Goal: Task Accomplishment & Management: Use online tool/utility

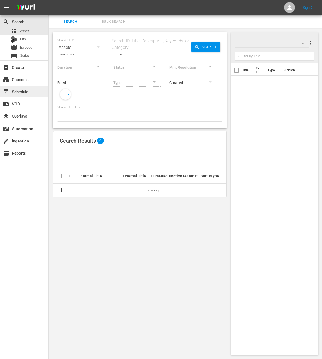
click at [26, 89] on div "event_available Schedule" at bounding box center [15, 90] width 30 height 5
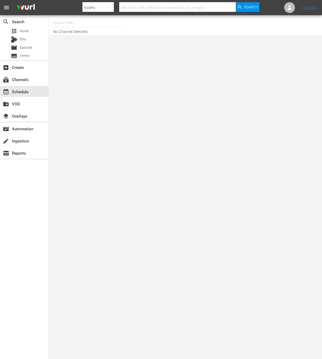
click at [105, 22] on input "text" at bounding box center [87, 22] width 69 height 13
click at [72, 63] on body "menu Search By Assets Search ID, Title, Description, Keywords, or Category Sear…" at bounding box center [161, 179] width 322 height 359
click at [92, 25] on input "new kpo" at bounding box center [87, 22] width 69 height 13
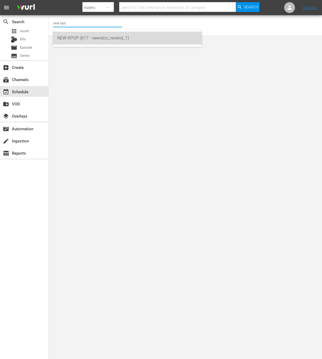
click at [93, 34] on div "NEW KPOP (617 - newidco_newkid_1)" at bounding box center [127, 38] width 140 height 13
type input "NEW KPOP (617 - newidco_newkid_1)"
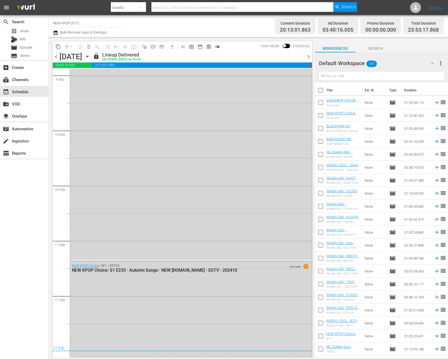
scroll to position [2509, 0]
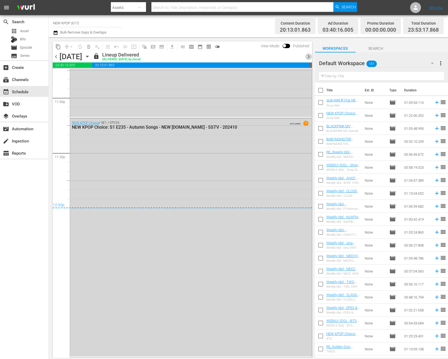
click at [308, 57] on span "chevron_right" at bounding box center [308, 56] width 7 height 7
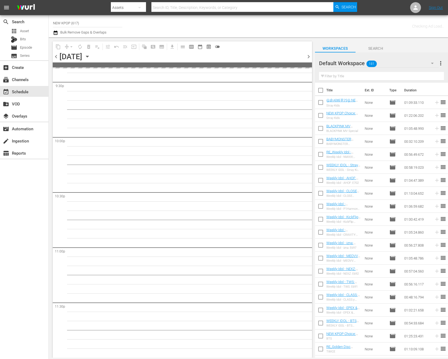
scroll to position [2359, 0]
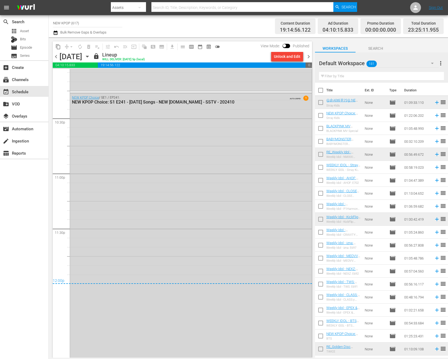
scroll to position [2445, 0]
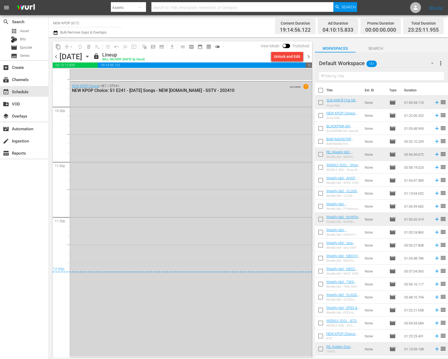
click at [310, 56] on span "chevron_right" at bounding box center [308, 56] width 7 height 7
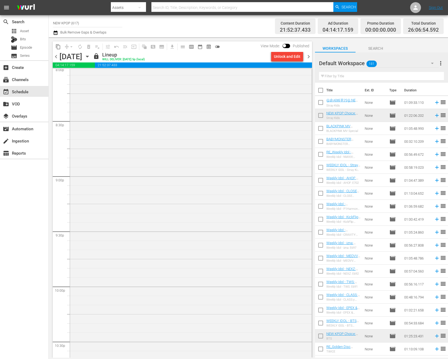
scroll to position [2678, 0]
click at [309, 59] on span "chevron_right" at bounding box center [308, 56] width 7 height 7
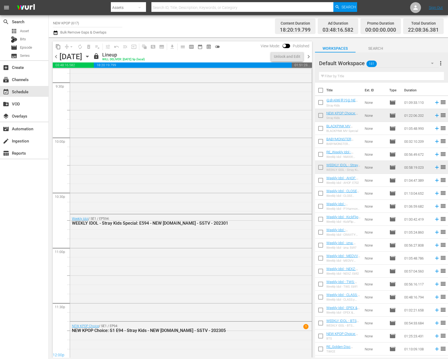
scroll to position [2473, 0]
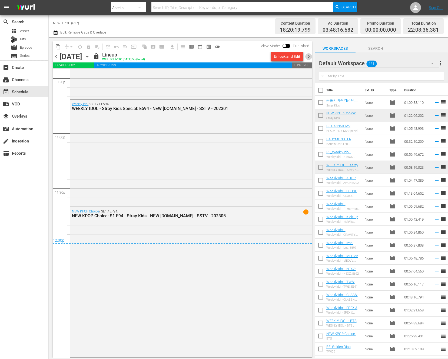
click at [311, 55] on span "chevron_right" at bounding box center [308, 56] width 7 height 7
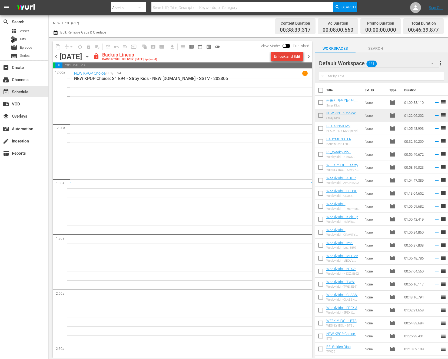
click at [273, 59] on button "Unlock and Edit" at bounding box center [287, 57] width 32 height 10
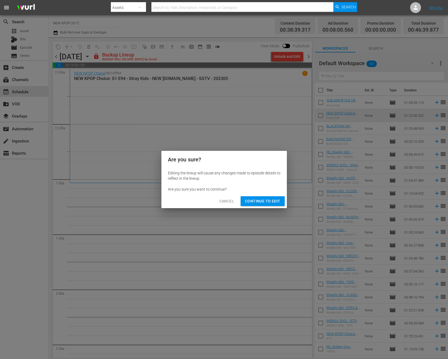
click at [250, 199] on span "Continue to Edit" at bounding box center [262, 201] width 35 height 7
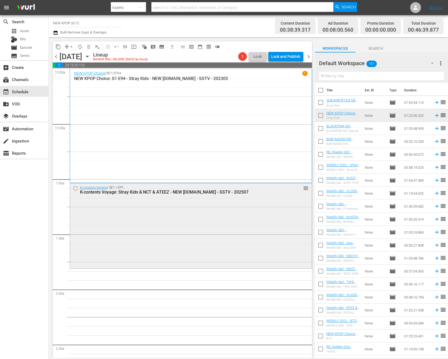
click at [187, 236] on div "K-contents Voyage / SE1 / EP1: K-contents Voyage: Stray Kids & NCT & ATEEZ - NE…" at bounding box center [191, 225] width 242 height 84
click at [131, 206] on div "K-contents Voyage / SE1 / EP1: K-contents Voyage: Stray Kids & NCT & ATEEZ - NE…" at bounding box center [191, 225] width 242 height 84
click at [203, 205] on div "K-contents Voyage / SE1 / EP1: K-contents Voyage: Stray Kids & NCT & ATEEZ - NE…" at bounding box center [191, 225] width 242 height 84
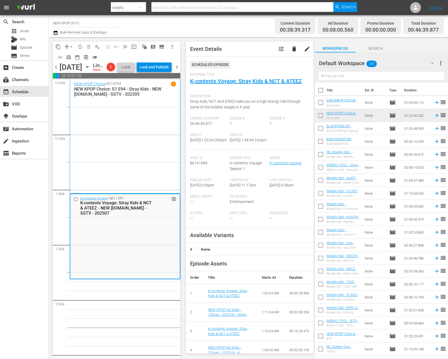
scroll to position [14, 0]
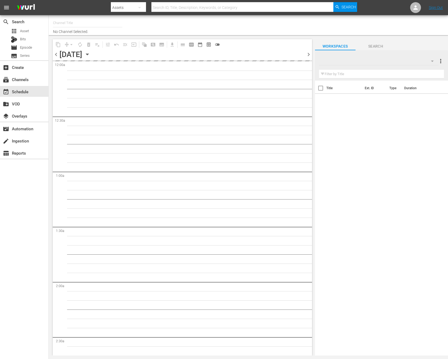
type input "NEW KPOP (617)"
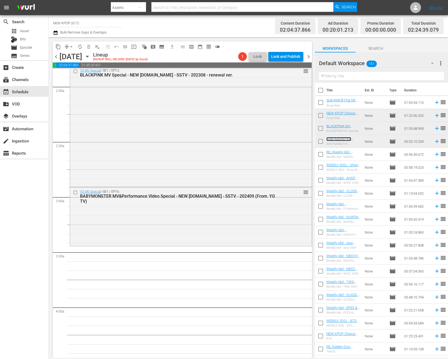
scroll to position [265, 0]
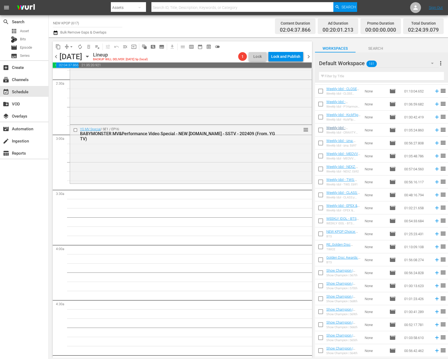
scroll to position [140, 0]
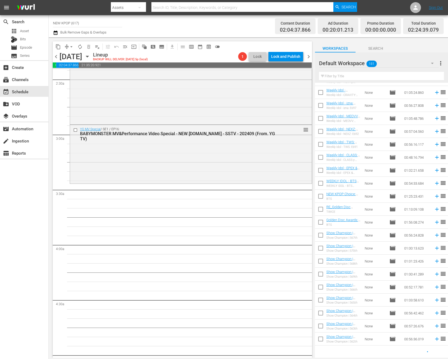
click at [350, 79] on input "text" at bounding box center [381, 76] width 125 height 9
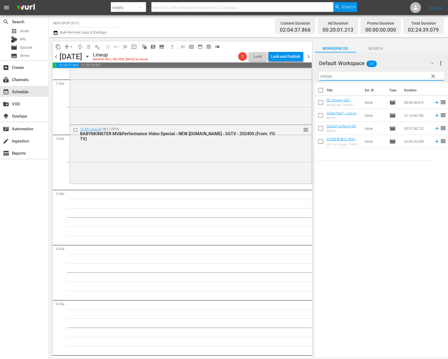
type input "nmixx"
click at [210, 142] on div "YG MV Special / SE1 / EP16: BABYMONSTER MV&Performance Video Special - NEW K.ID…" at bounding box center [191, 154] width 242 height 58
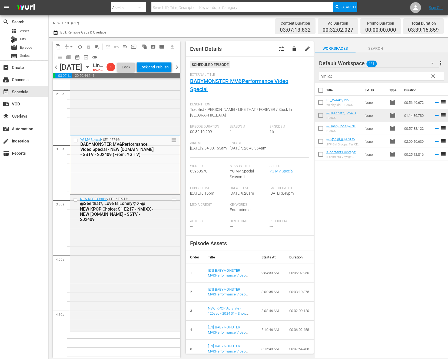
drag, startPoint x: 340, startPoint y: 115, endPoint x: 150, endPoint y: 1, distance: 221.8
click at [142, 278] on div "NEW KPOP Choice / SE1 / EP217: @See that?, Love Is Lonely추가@ NEW KPOP Choice: S…" at bounding box center [125, 262] width 110 height 135
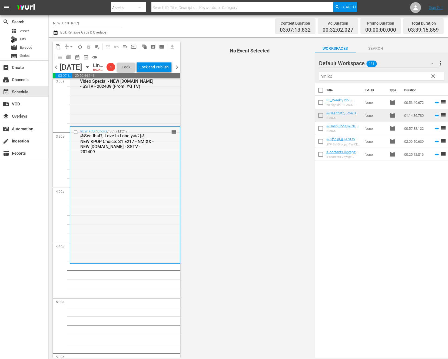
scroll to position [375, 0]
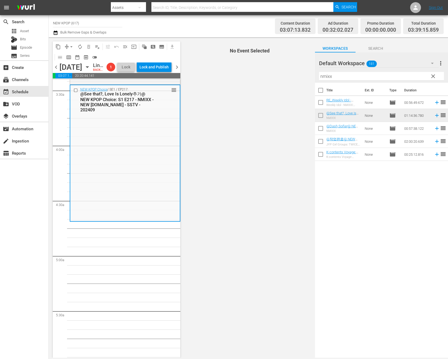
click at [436, 73] on span "clear" at bounding box center [433, 76] width 6 height 6
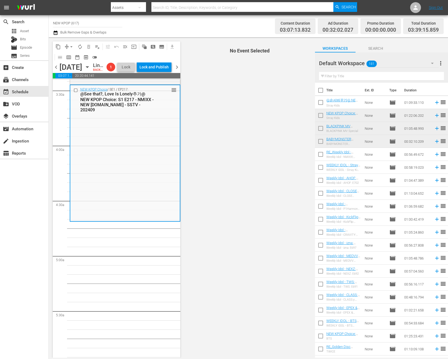
click at [432, 75] on input "text" at bounding box center [381, 76] width 125 height 9
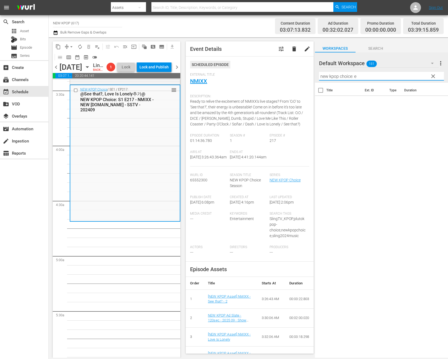
scroll to position [0, 0]
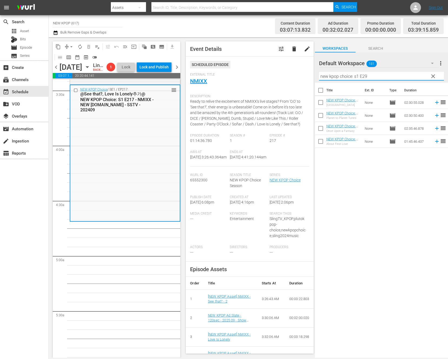
type input "new kpop choice: s1 E29"
click at [322, 91] on input "checkbox" at bounding box center [320, 91] width 11 height 11
checkbox input "true"
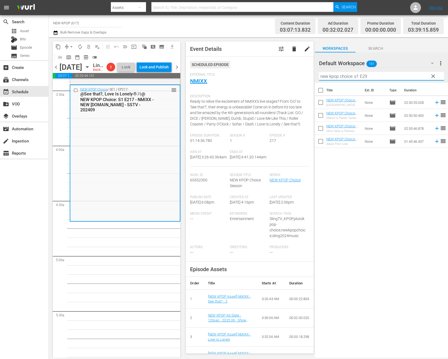
checkbox input "true"
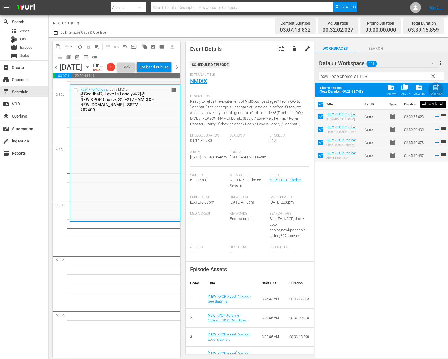
click at [436, 90] on span "post_add" at bounding box center [435, 87] width 7 height 7
checkbox input "false"
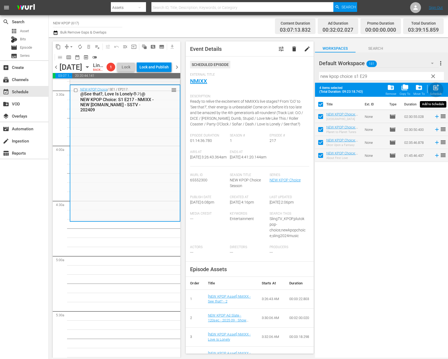
checkbox input "false"
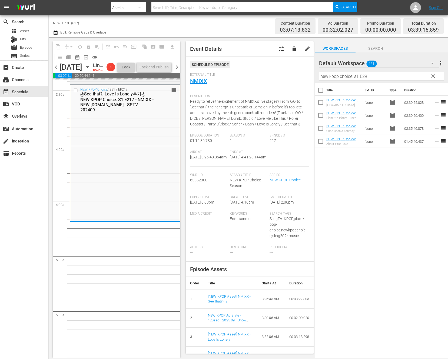
click at [408, 78] on input "new kpop choice: s1 E29" at bounding box center [381, 76] width 125 height 9
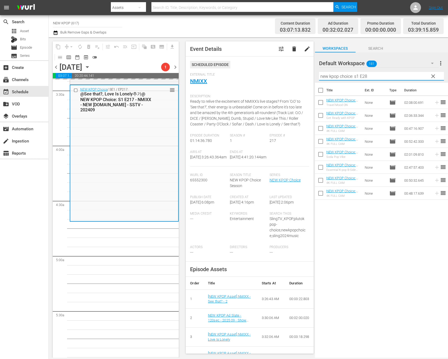
type input "new kpop choice: s1 E28"
click at [323, 91] on input "checkbox" at bounding box center [320, 91] width 11 height 11
checkbox input "true"
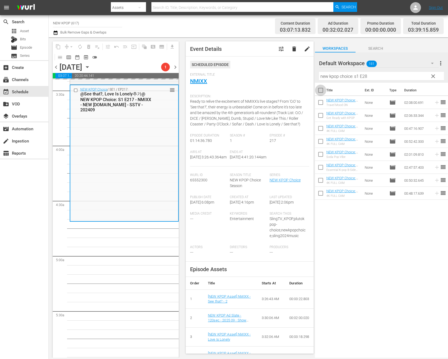
checkbox input "true"
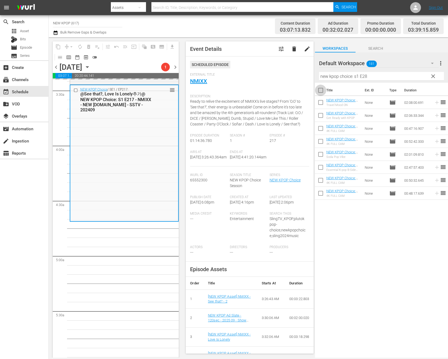
checkbox input "true"
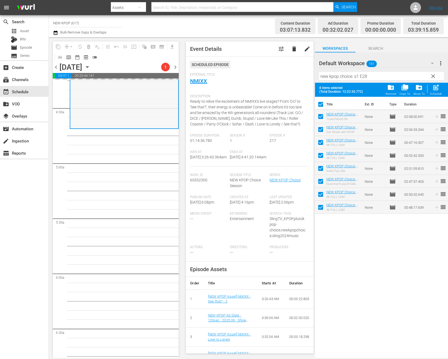
scroll to position [370, 0]
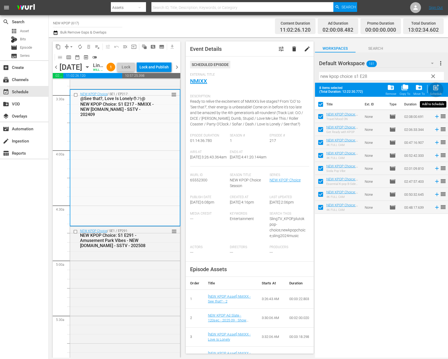
click at [434, 89] on span "post_add" at bounding box center [435, 87] width 7 height 7
checkbox input "false"
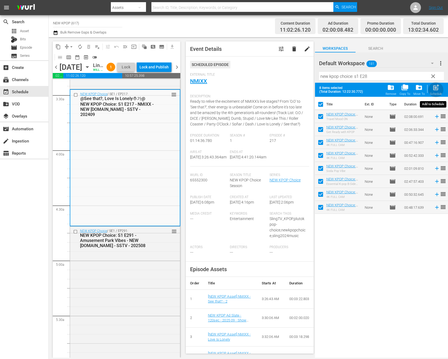
checkbox input "false"
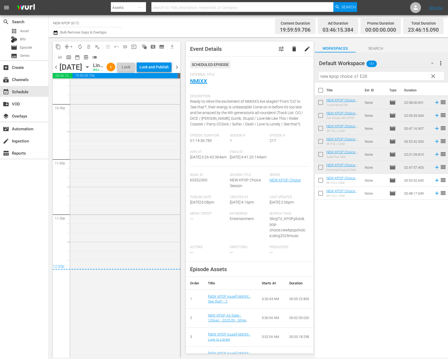
scroll to position [2467, 0]
click at [167, 63] on div "Lock and Publish" at bounding box center [154, 67] width 29 height 10
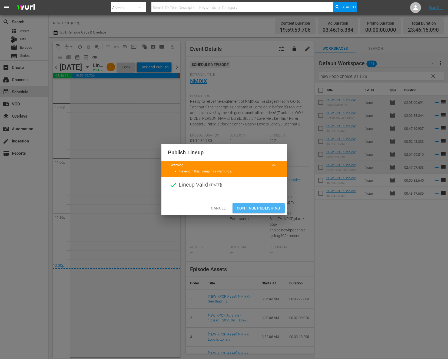
click at [279, 208] on span "Continue Publishing" at bounding box center [259, 208] width 44 height 7
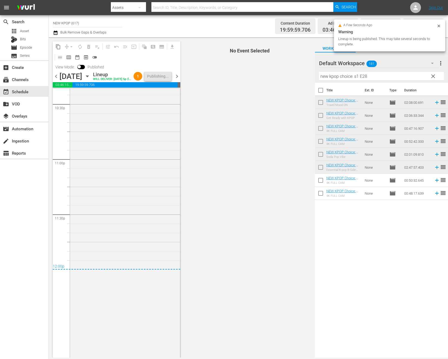
click at [179, 80] on span "chevron_right" at bounding box center [177, 76] width 7 height 7
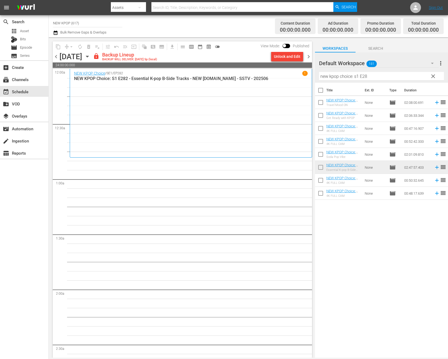
click at [300, 59] on div "Unlock and Edit" at bounding box center [287, 57] width 27 height 10
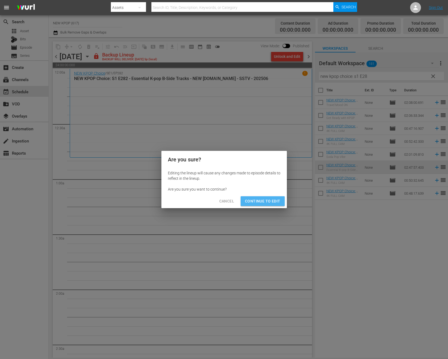
click at [263, 200] on span "Continue to Edit" at bounding box center [262, 201] width 35 height 7
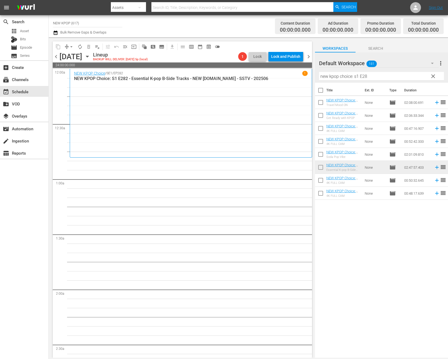
click at [431, 80] on button "clear" at bounding box center [433, 76] width 9 height 9
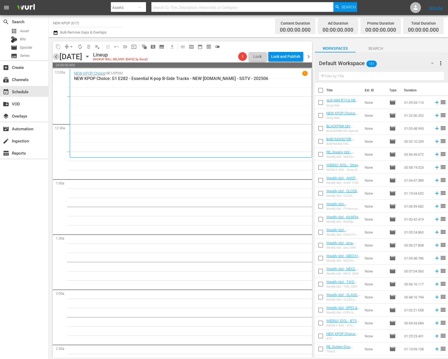
click at [58, 56] on span "chevron_left" at bounding box center [56, 56] width 7 height 7
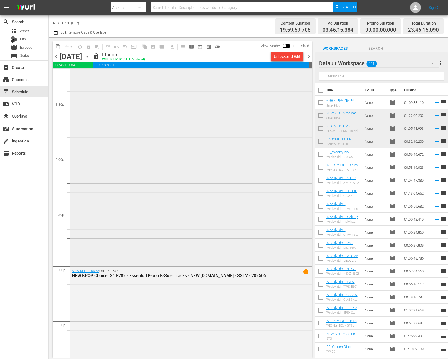
scroll to position [2448, 0]
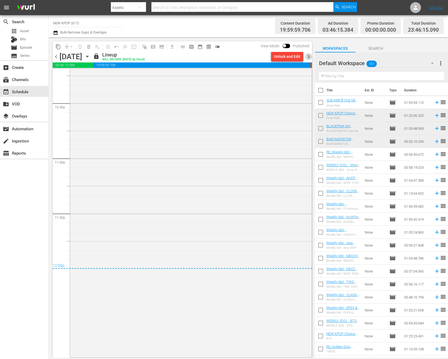
click at [309, 55] on span "chevron_right" at bounding box center [308, 56] width 7 height 7
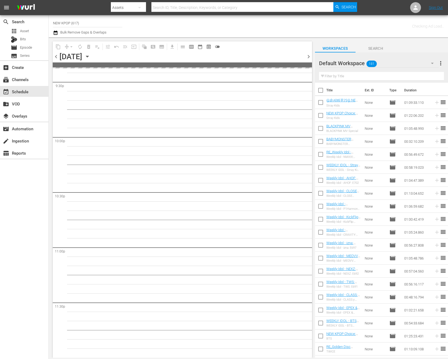
scroll to position [2359, 0]
click at [329, 78] on input "text" at bounding box center [381, 76] width 125 height 9
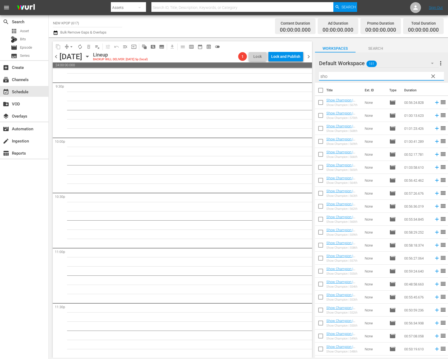
scroll to position [2359, 0]
type input "sho"
click at [10, 48] on div "movie Episode" at bounding box center [16, 48] width 32 height 8
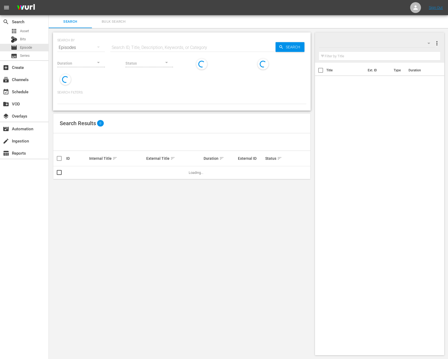
click at [113, 44] on input "text" at bounding box center [192, 47] width 165 height 13
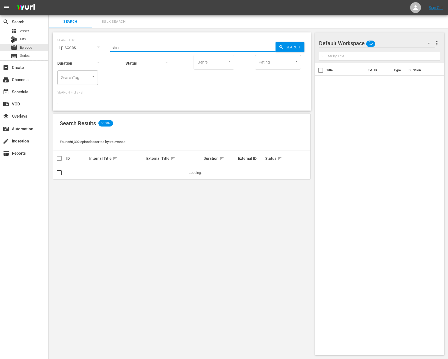
type input "Show Champion - sstv"
click at [293, 51] on span "Search" at bounding box center [294, 47] width 21 height 10
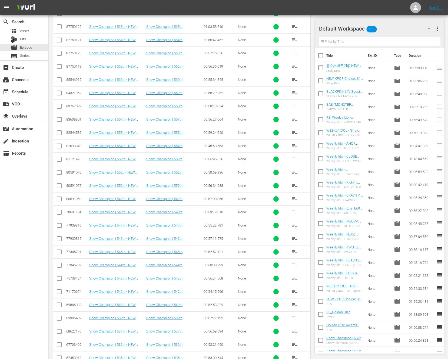
scroll to position [360, 0]
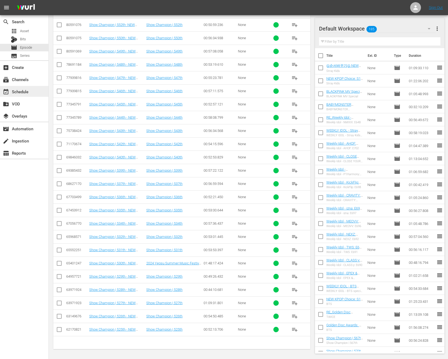
click at [18, 90] on div "event_available Schedule" at bounding box center [15, 90] width 30 height 5
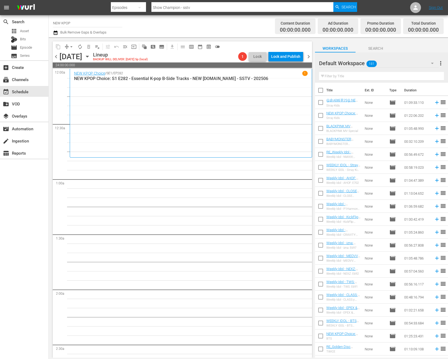
click at [330, 75] on input "text" at bounding box center [381, 76] width 125 height 9
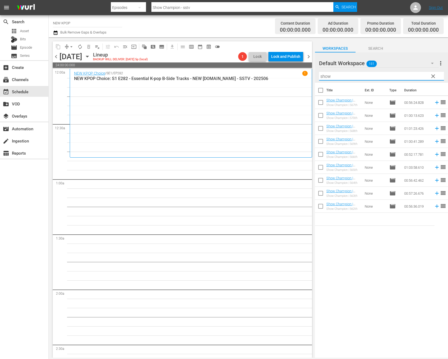
type input "SHOW champion"
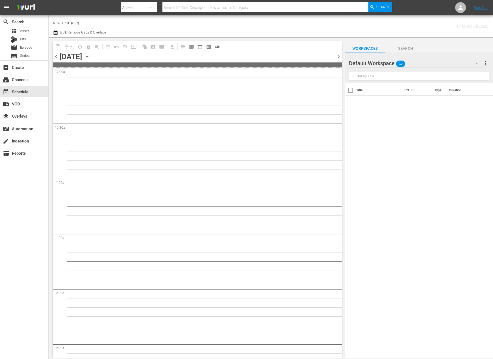
type input "NEW KPOP (617)"
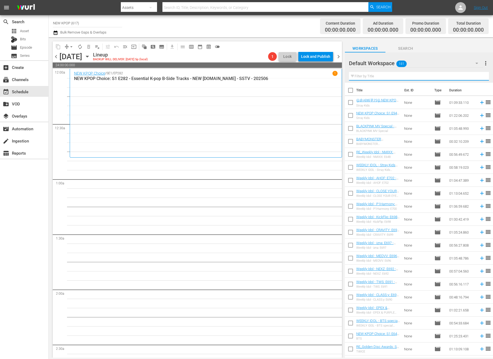
click at [409, 77] on input "text" at bounding box center [419, 76] width 140 height 9
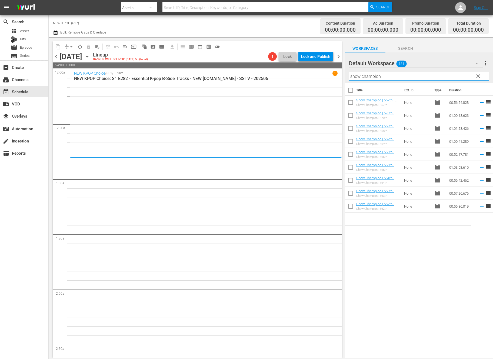
type input "show champion"
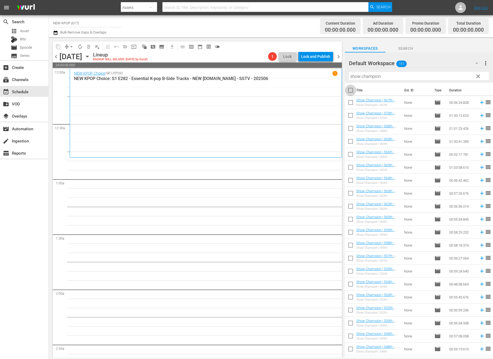
click at [352, 90] on input "checkbox" at bounding box center [350, 91] width 11 height 11
checkbox input "true"
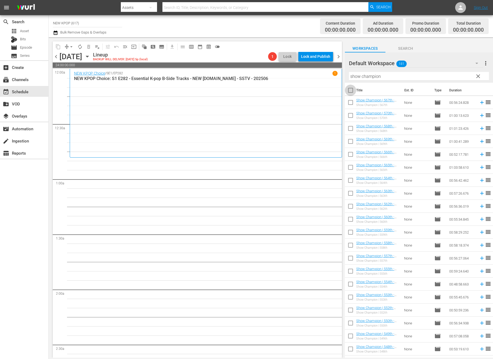
checkbox input "true"
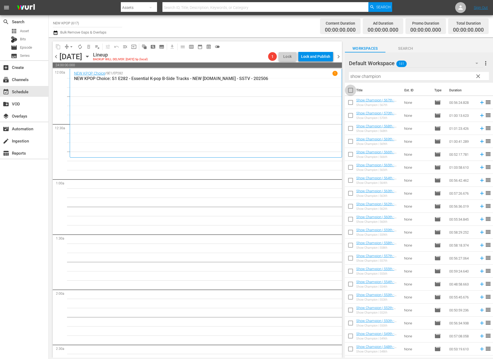
checkbox input "true"
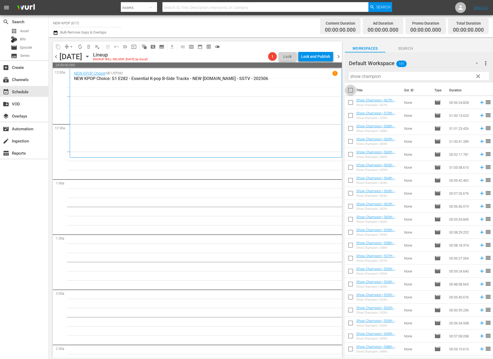
checkbox input "true"
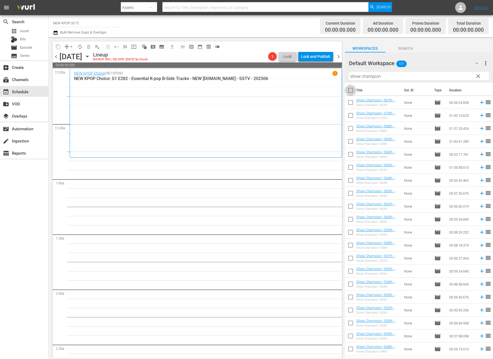
checkbox input "true"
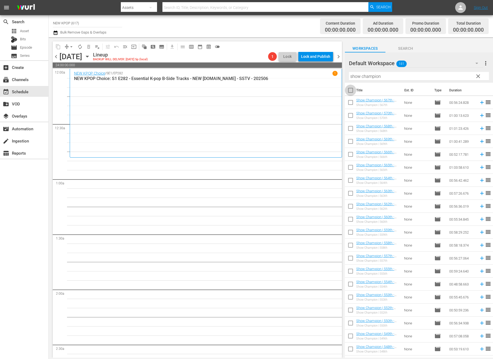
checkbox input "true"
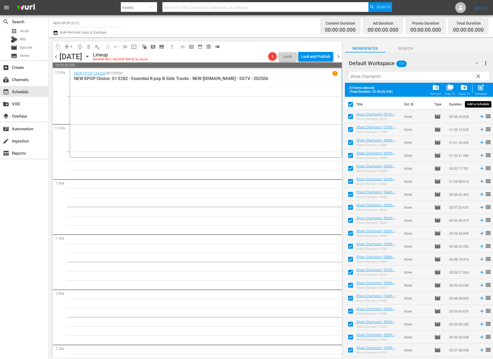
click at [448, 93] on div "Schedule" at bounding box center [481, 94] width 12 height 4
checkbox input "false"
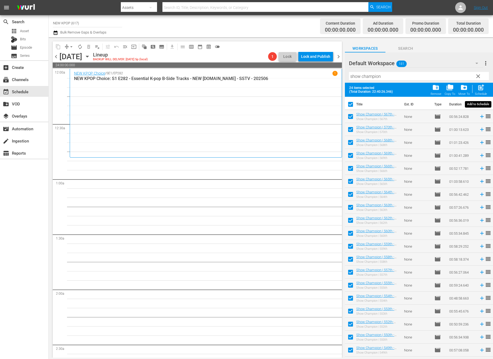
checkbox input "false"
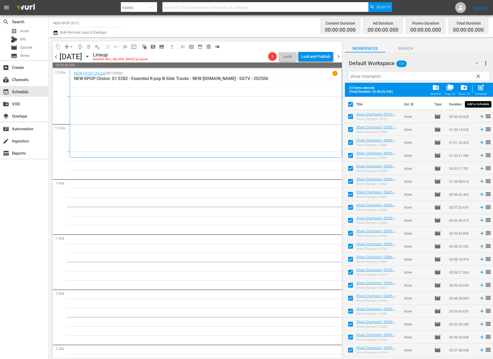
checkbox input "false"
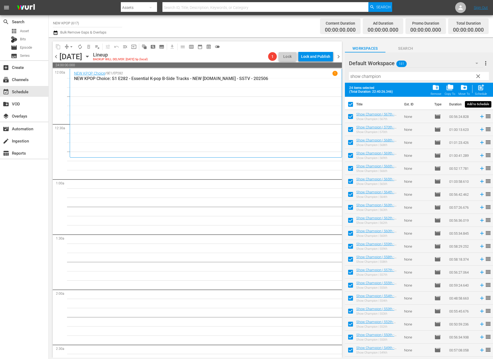
checkbox input "false"
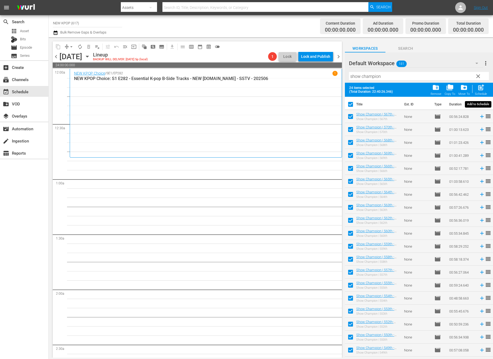
checkbox input "false"
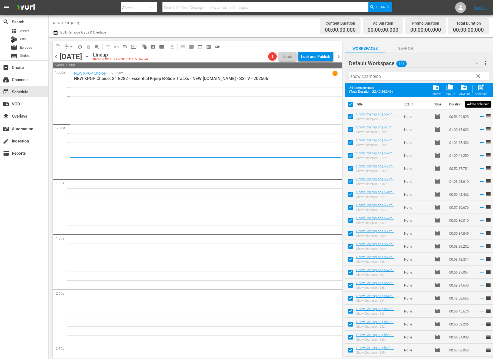
checkbox input "false"
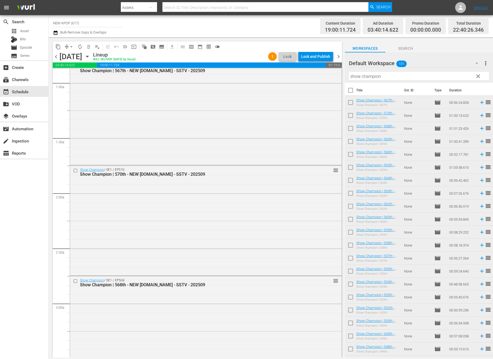
scroll to position [191, 0]
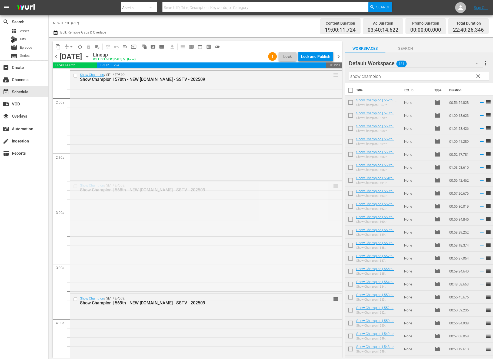
drag, startPoint x: 336, startPoint y: 185, endPoint x: 308, endPoint y: 333, distance: 150.8
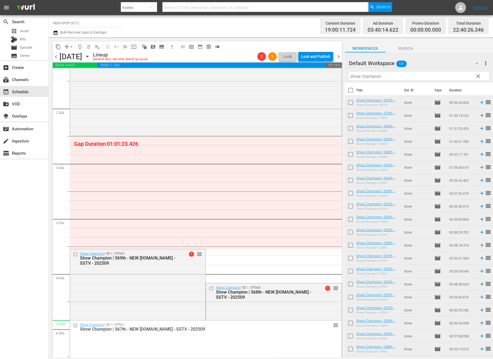
scroll to position [293, 0]
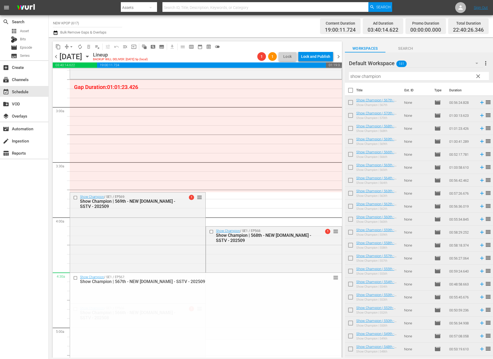
drag, startPoint x: 336, startPoint y: 124, endPoint x: 290, endPoint y: 280, distance: 162.3
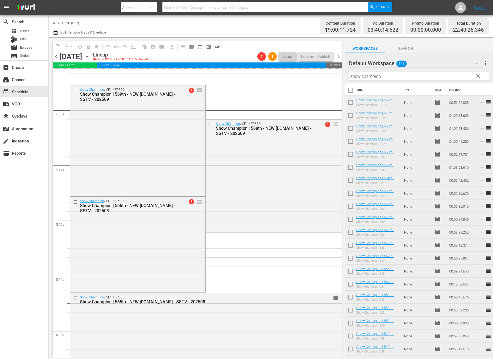
scroll to position [324, 0]
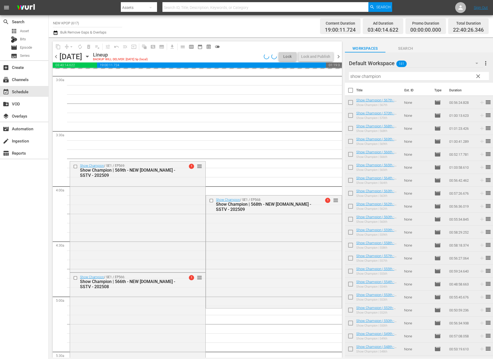
click at [448, 62] on span "more_vert" at bounding box center [486, 63] width 6 height 6
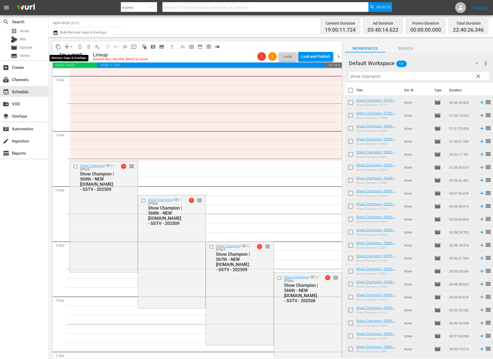
click at [73, 45] on span "arrow_drop_down" at bounding box center [71, 46] width 5 height 5
click at [77, 79] on li "Align to End of Previous Day" at bounding box center [71, 75] width 57 height 9
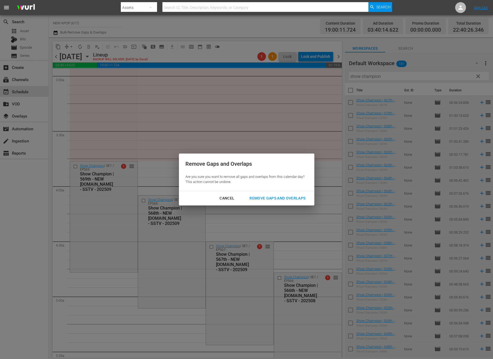
click at [291, 199] on div "Remove Gaps and Overlaps" at bounding box center [277, 198] width 65 height 7
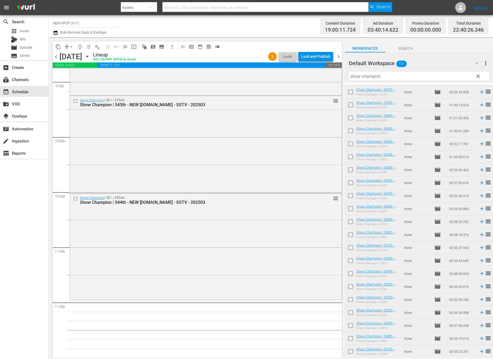
scroll to position [49, 0]
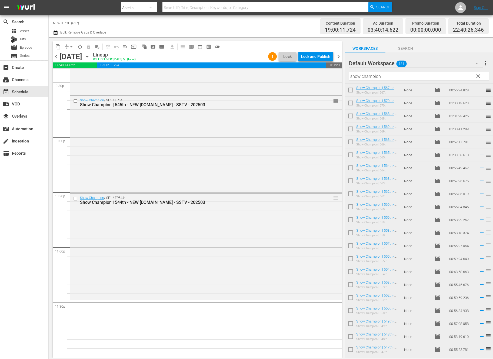
scroll to position [0, 0]
click at [176, 280] on div "Show Champion / SE1 / EP544: Show Champion | 544th - NEW [DOMAIN_NAME] - SSTV -…" at bounding box center [206, 246] width 272 height 105
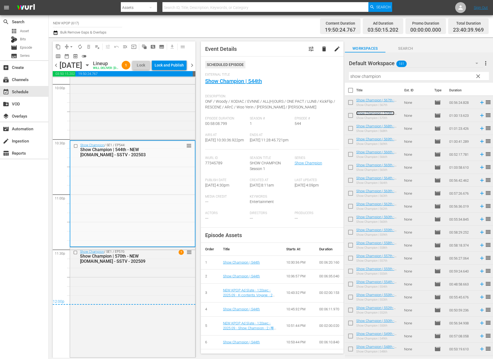
scroll to position [2430, 0]
click at [180, 67] on div "Lock and Publish" at bounding box center [169, 65] width 29 height 10
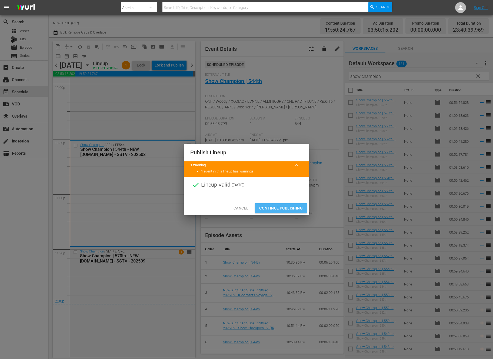
click at [274, 212] on button "Continue Publishing" at bounding box center [281, 208] width 52 height 10
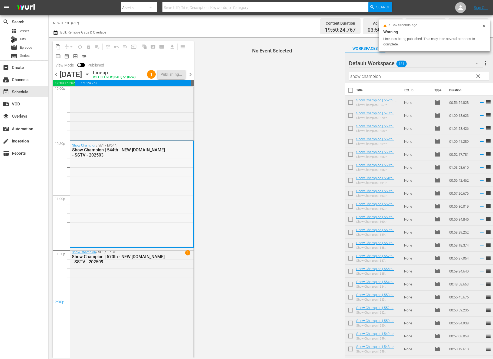
scroll to position [2430, 0]
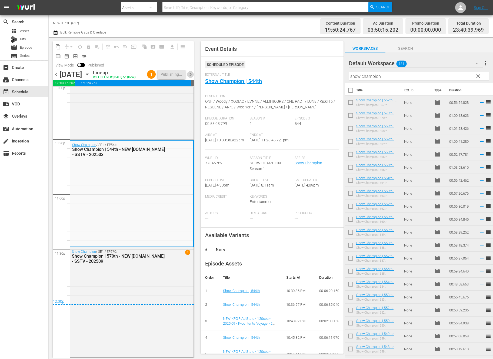
click at [187, 74] on span "chevron_right" at bounding box center [190, 74] width 7 height 7
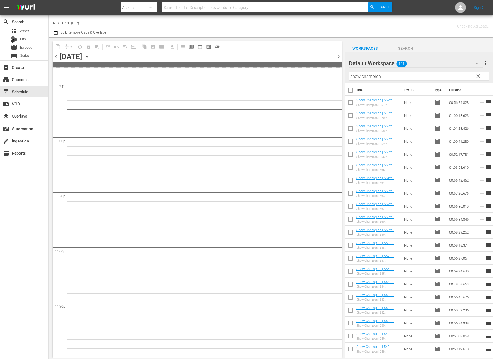
scroll to position [2359, 0]
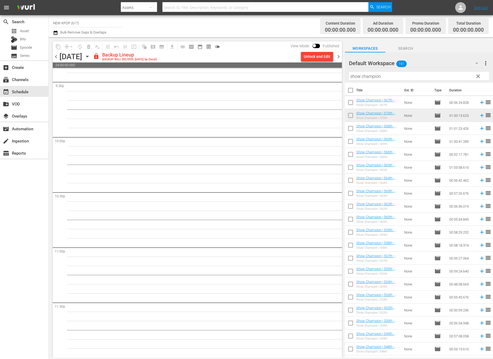
drag, startPoint x: 236, startPoint y: 173, endPoint x: 232, endPoint y: 178, distance: 6.5
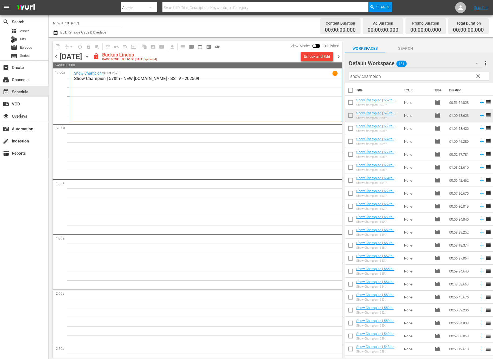
click at [53, 58] on span "chevron_left" at bounding box center [56, 56] width 7 height 7
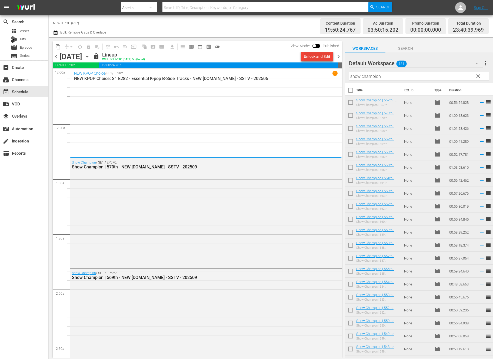
click at [323, 56] on div "Unlock and Edit" at bounding box center [317, 57] width 27 height 10
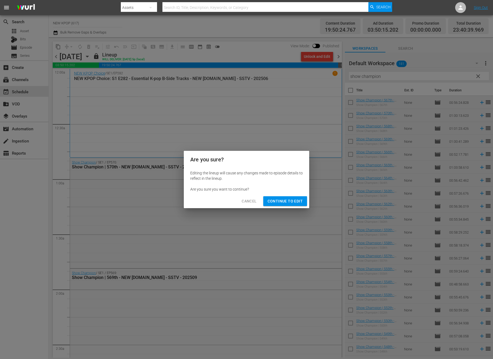
click at [271, 207] on div "Cancel Continue to Edit" at bounding box center [246, 201] width 125 height 14
click at [271, 200] on span "Continue to Edit" at bounding box center [285, 201] width 35 height 7
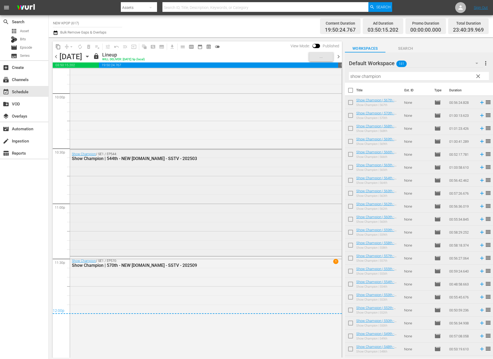
scroll to position [2412, 0]
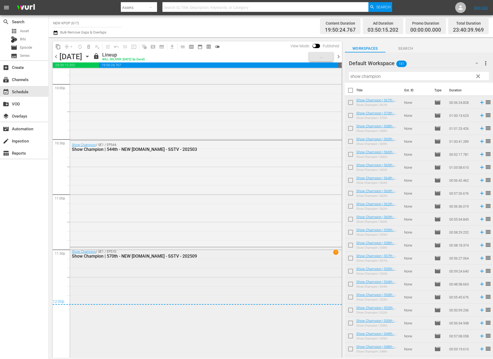
click at [200, 279] on div "Show Champion / SE1 / EP570: Show Champion | 570th - NEW [DOMAIN_NAME] - SSTV -…" at bounding box center [206, 301] width 272 height 109
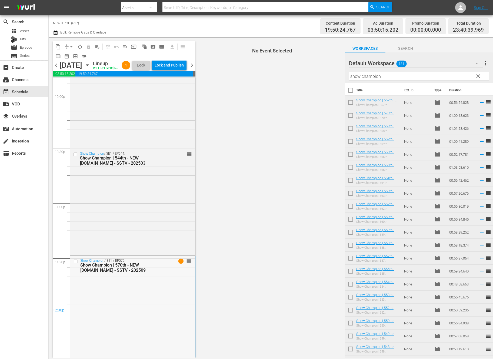
click at [124, 313] on div "Show Champion / SE1 / EP570: Show Champion | 570th - NEW [DOMAIN_NAME] - SSTV -…" at bounding box center [132, 310] width 125 height 109
click at [138, 313] on div "Delete Event" at bounding box center [145, 312] width 43 height 7
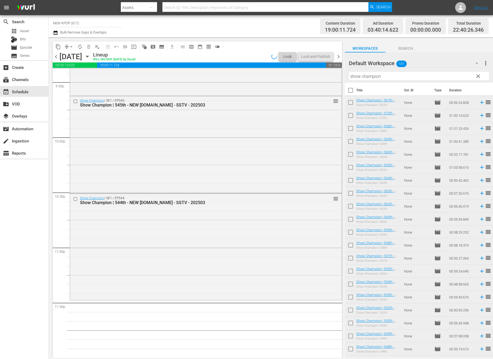
scroll to position [2359, 0]
click at [179, 255] on div "Show Champion / SE1 / EP544: Show Champion | 544th - NEW [DOMAIN_NAME] - SSTV -…" at bounding box center [206, 246] width 272 height 105
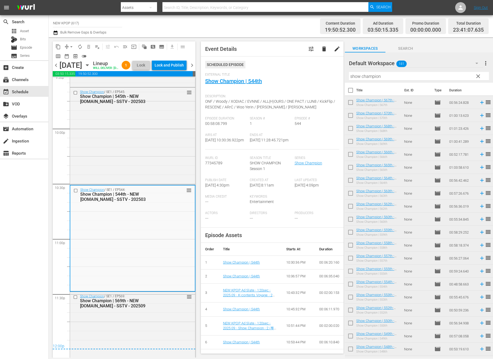
scroll to position [2430, 0]
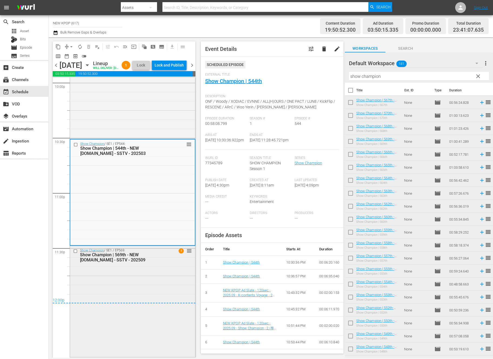
click at [132, 278] on div "Show Champion / SE1 / EP569: Show Champion | 569th - NEW [DOMAIN_NAME] - SSTV -…" at bounding box center [132, 301] width 125 height 110
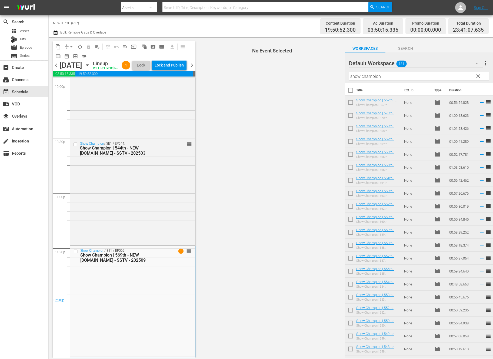
scroll to position [2431, 0]
click at [165, 62] on button "Lock and Publish" at bounding box center [169, 65] width 35 height 10
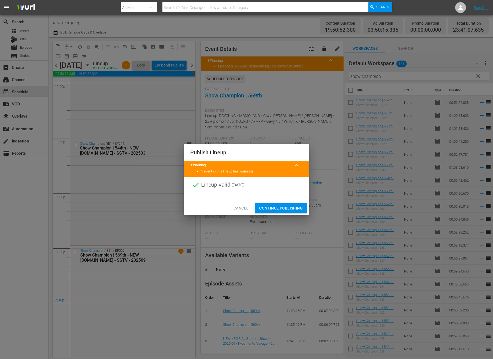
click at [282, 201] on div at bounding box center [246, 197] width 125 height 8
click at [274, 206] on span "Continue Publishing" at bounding box center [281, 208] width 44 height 7
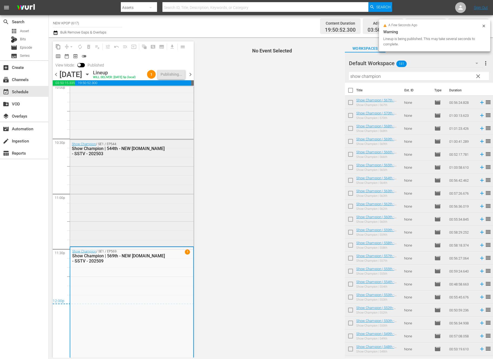
scroll to position [2431, 0]
click at [190, 74] on span "chevron_right" at bounding box center [190, 74] width 7 height 7
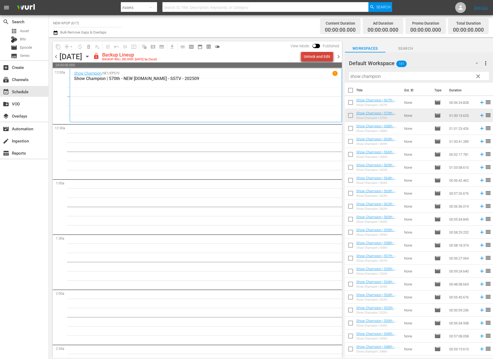
click at [320, 57] on div "Unlock and Edit" at bounding box center [317, 57] width 27 height 10
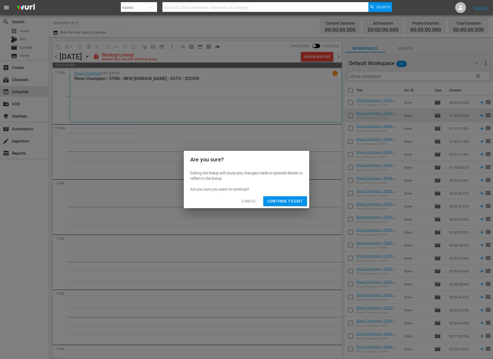
click at [271, 199] on span "Continue to Edit" at bounding box center [285, 201] width 35 height 7
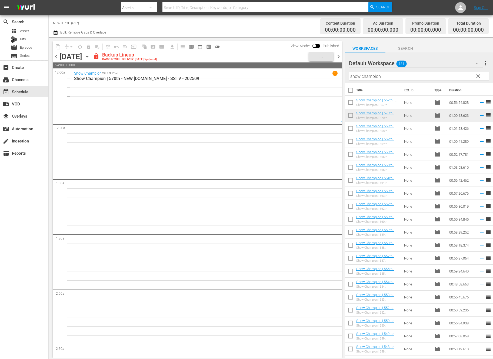
click at [57, 57] on span "chevron_left" at bounding box center [56, 56] width 7 height 7
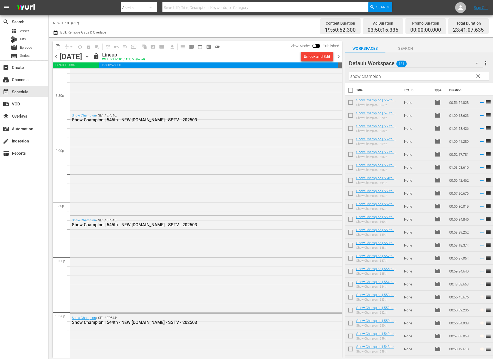
scroll to position [2413, 0]
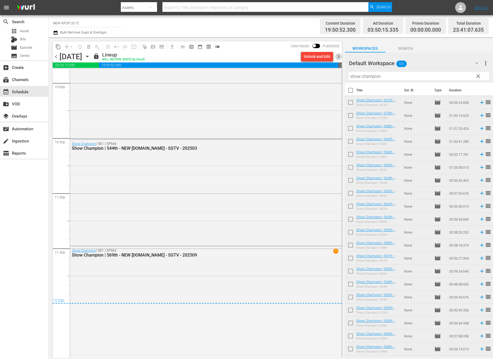
click at [339, 56] on span "chevron_right" at bounding box center [338, 56] width 7 height 7
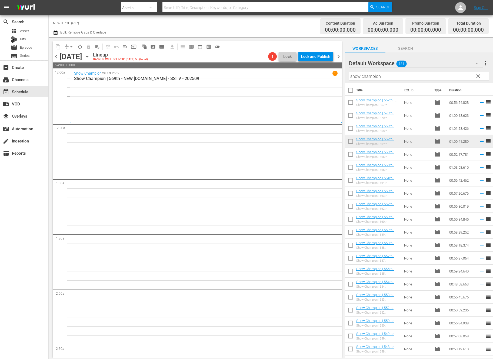
click at [162, 104] on div "Show Champion / SE1 / EP569 1 Show Champion | 569th - NEW [DOMAIN_NAME] - SSTV …" at bounding box center [206, 96] width 264 height 50
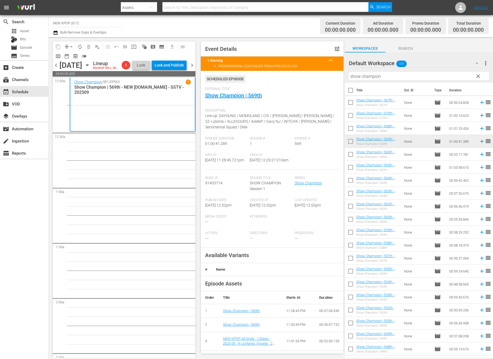
click at [448, 76] on span "clear" at bounding box center [478, 76] width 6 height 6
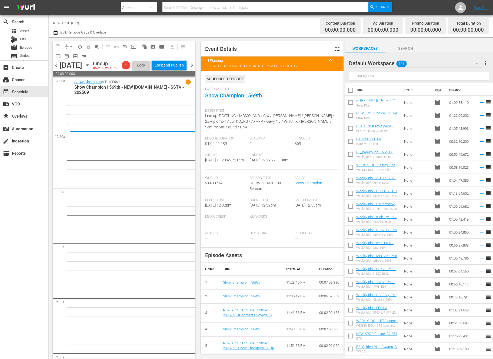
click at [448, 76] on input "text" at bounding box center [419, 76] width 140 height 9
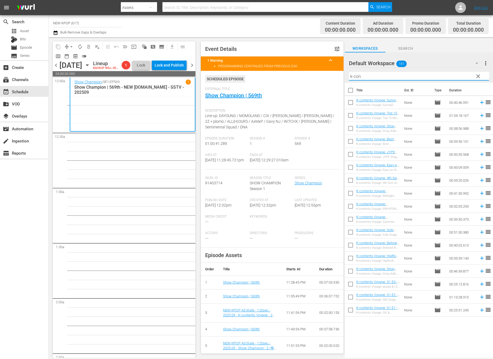
type input "k-con"
click at [350, 89] on input "checkbox" at bounding box center [350, 91] width 11 height 11
checkbox input "true"
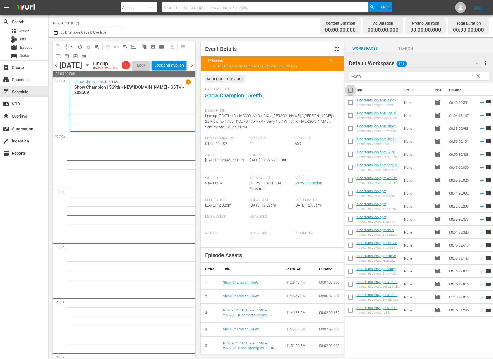
checkbox input "true"
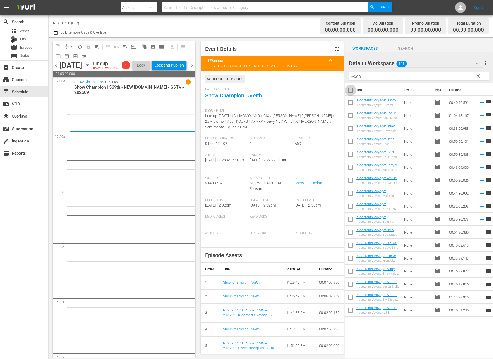
checkbox input "true"
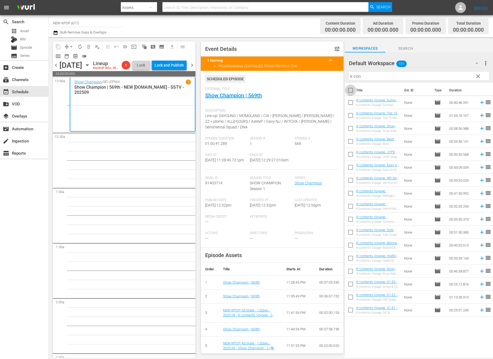
checkbox input "true"
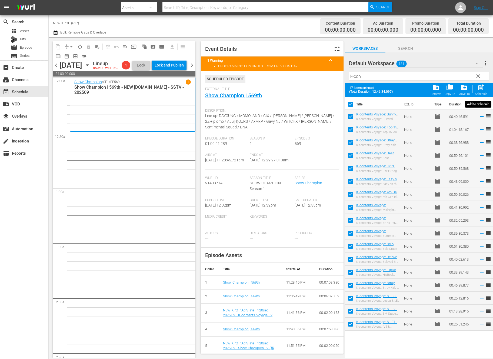
click at [448, 92] on div "post_add Schedule" at bounding box center [481, 90] width 12 height 12
checkbox input "false"
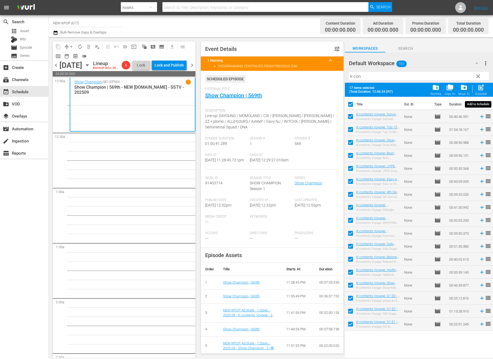
checkbox input "false"
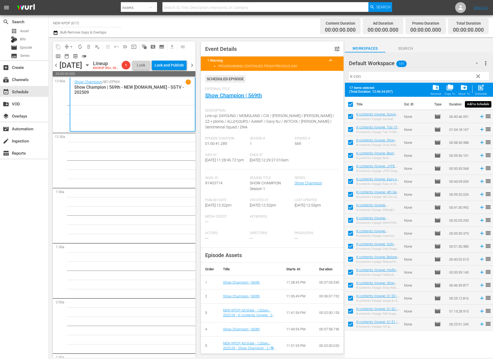
checkbox input "false"
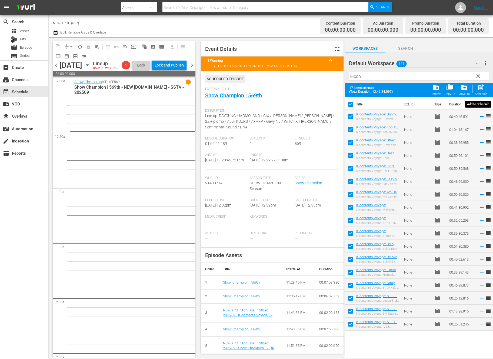
checkbox input "false"
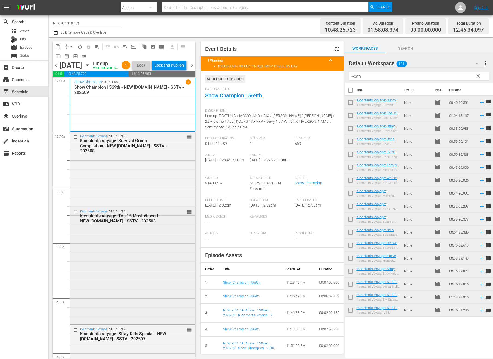
click at [116, 224] on div "K-contents Voyage: Top 15 Most Viewed - NEW [DOMAIN_NAME] - SSTV - 202508" at bounding box center [124, 218] width 88 height 10
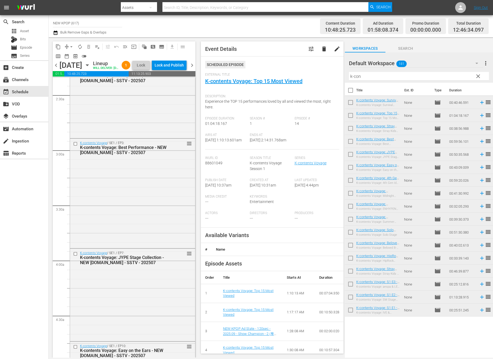
scroll to position [245, 0]
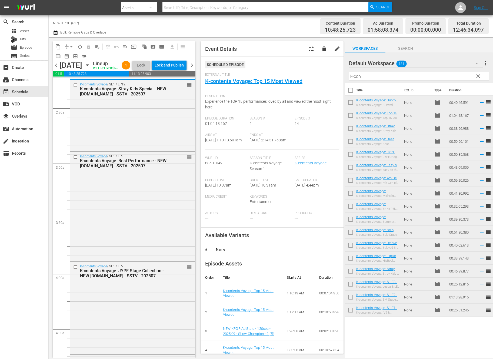
drag, startPoint x: 187, startPoint y: 131, endPoint x: 154, endPoint y: 117, distance: 35.7
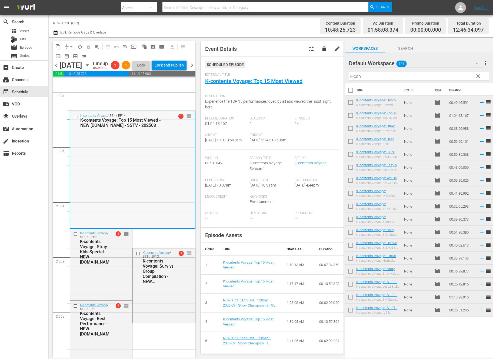
scroll to position [61, 0]
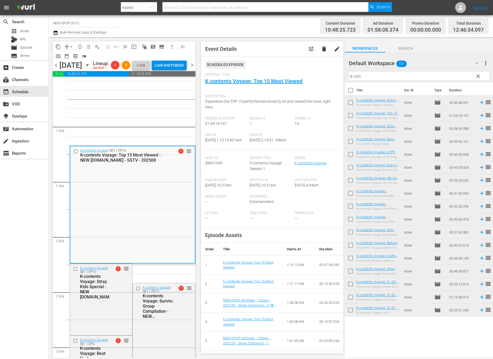
click at [72, 43] on button "arrow_drop_down" at bounding box center [71, 46] width 9 height 9
click at [71, 72] on li "Align to End of Previous Day" at bounding box center [71, 75] width 57 height 9
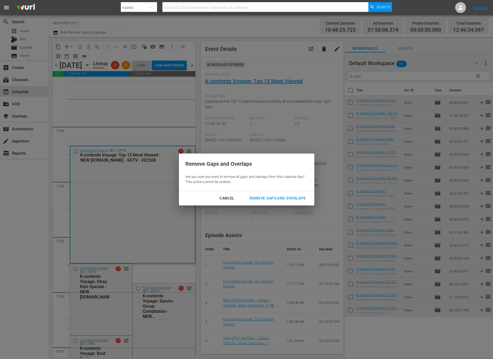
click at [283, 196] on div "Remove Gaps and Overlaps" at bounding box center [277, 198] width 65 height 7
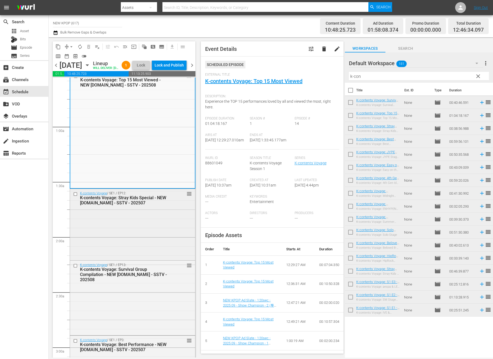
click at [161, 231] on div "K-contents Voyage / SE1 / EP12: K-contents Voyage: Stray Kids Special - NEW [DO…" at bounding box center [132, 224] width 125 height 70
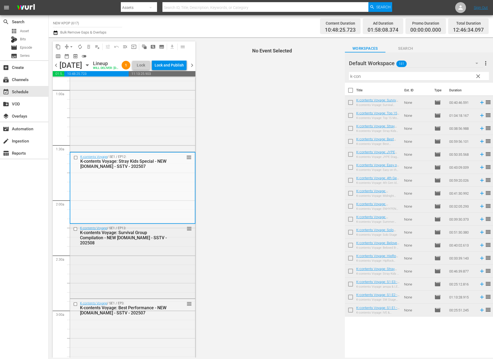
scroll to position [98, 0]
click at [131, 282] on div "K-contents Voyage / SE1 / EP13: K-contents Voyage: Survival Group Compilation -…" at bounding box center [132, 260] width 125 height 73
